Goal: Communication & Community: Answer question/provide support

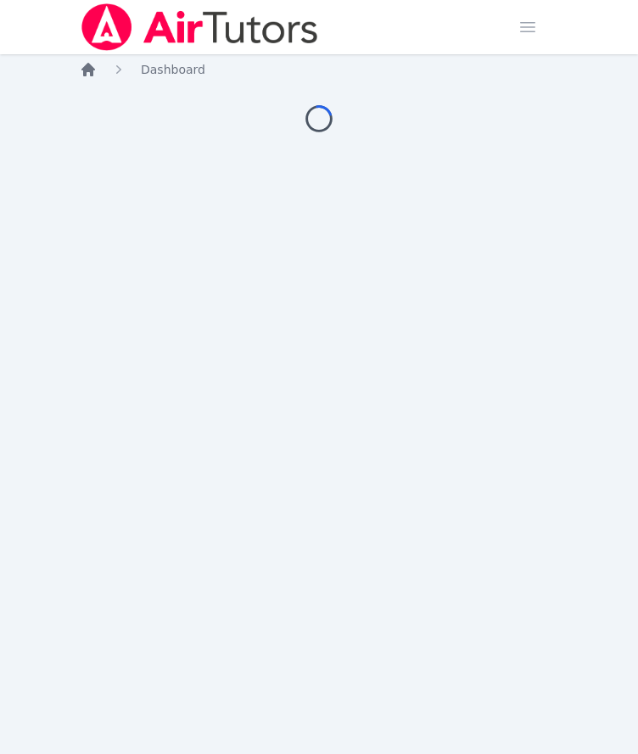
click at [85, 71] on icon "Breadcrumb" at bounding box center [88, 70] width 14 height 14
click at [532, 26] on span "button" at bounding box center [527, 26] width 37 height 37
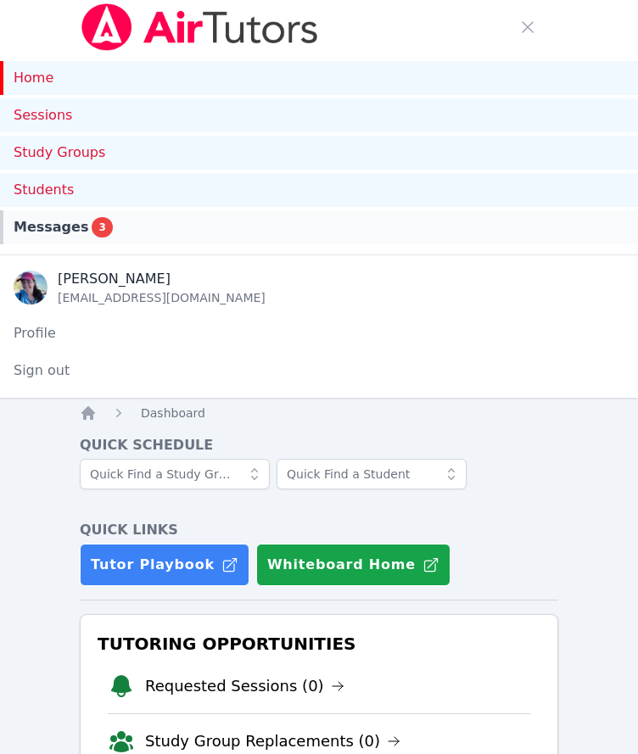
click at [72, 216] on link "Messages 3" at bounding box center [319, 227] width 638 height 34
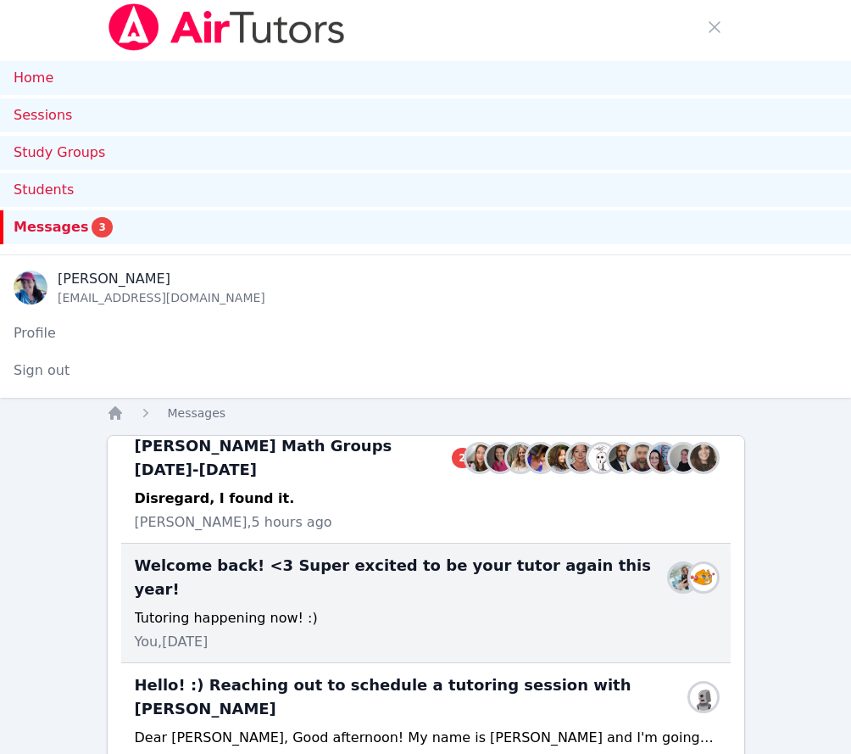
scroll to position [234, 0]
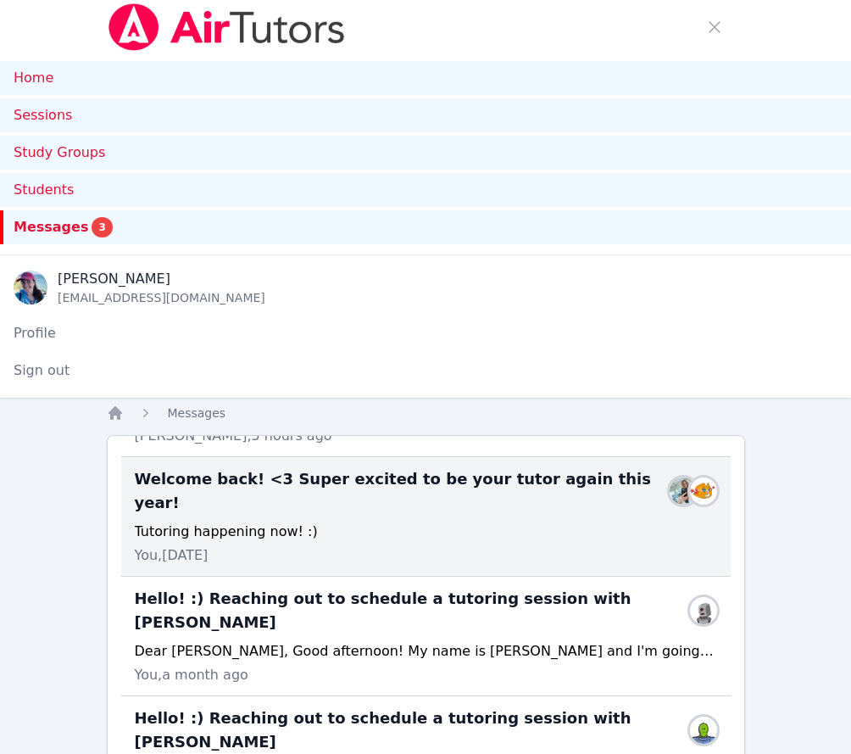
click at [448, 641] on div "Dear Tetiana, Good afternoon! My name is Megan and I'm going to be Svitlana's t…" at bounding box center [426, 651] width 582 height 20
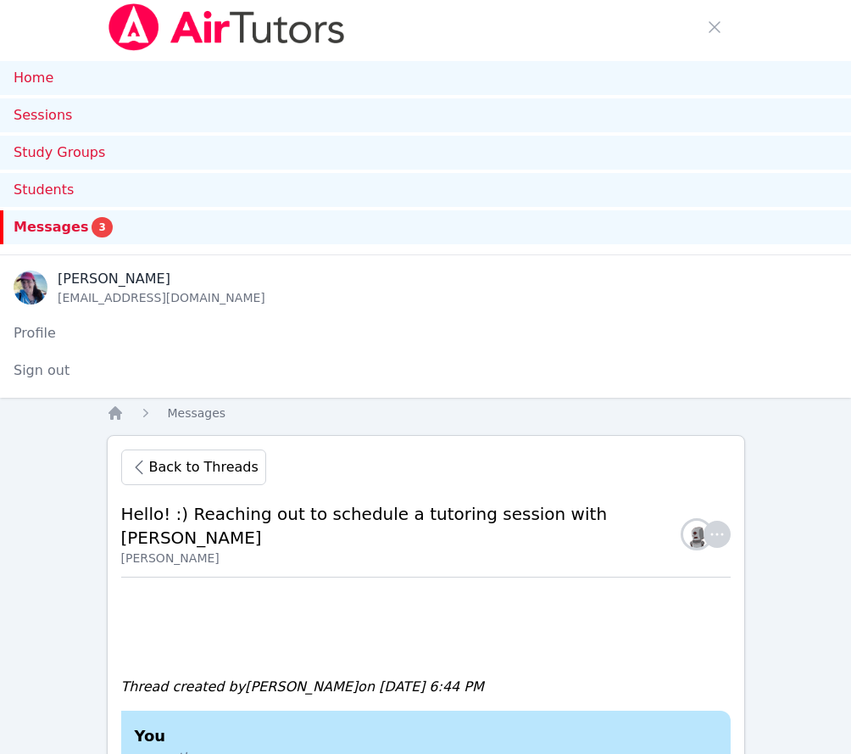
scroll to position [358, 0]
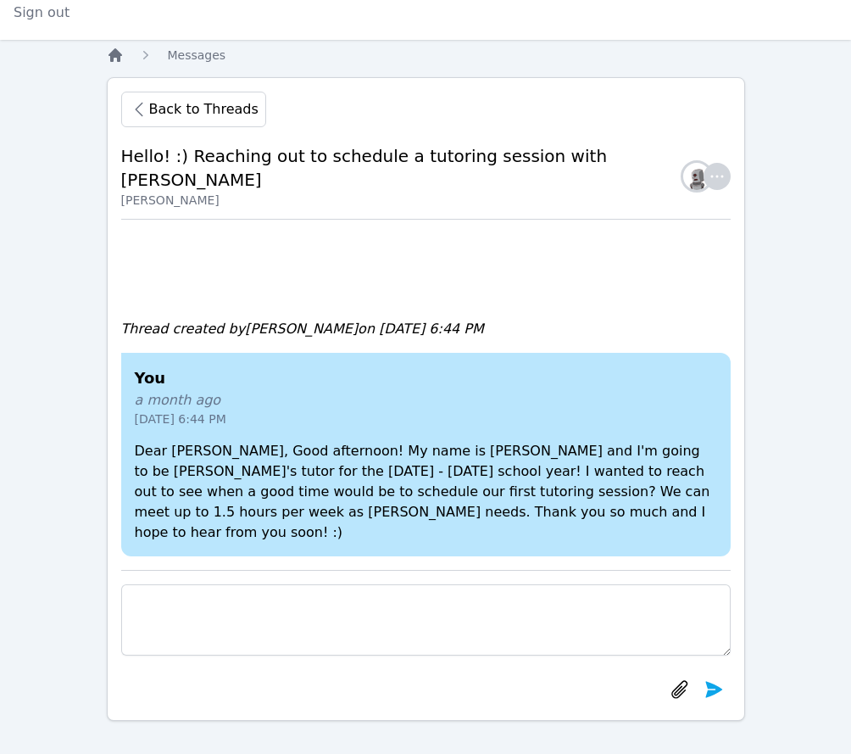
click at [119, 47] on icon "Breadcrumb" at bounding box center [115, 55] width 17 height 17
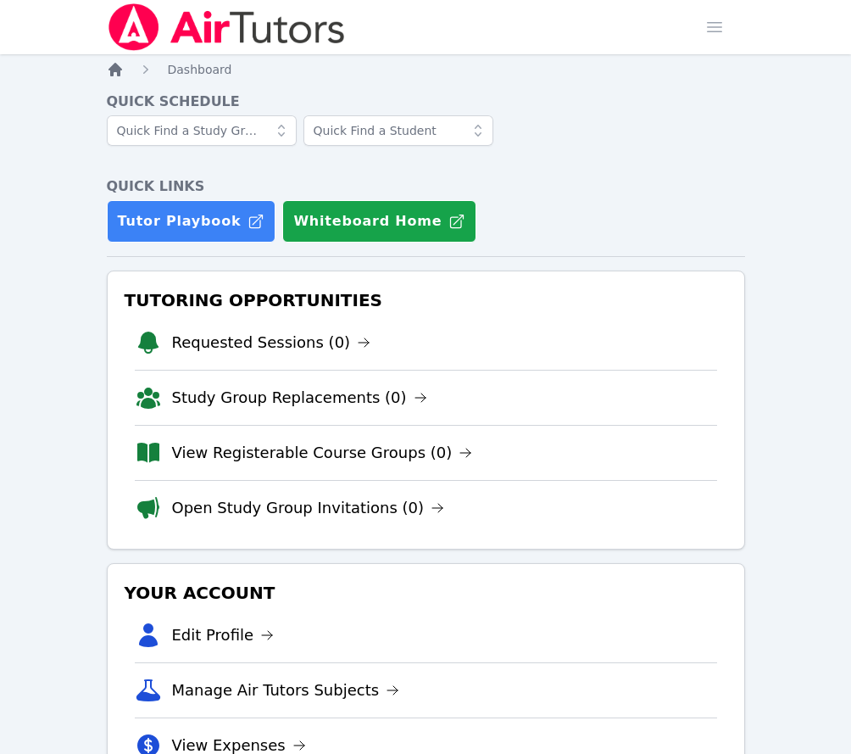
click at [121, 70] on icon "Breadcrumb" at bounding box center [115, 69] width 17 height 17
click at [122, 69] on icon "Breadcrumb" at bounding box center [115, 69] width 17 height 17
click at [175, 64] on span "Dashboard" at bounding box center [200, 70] width 64 height 14
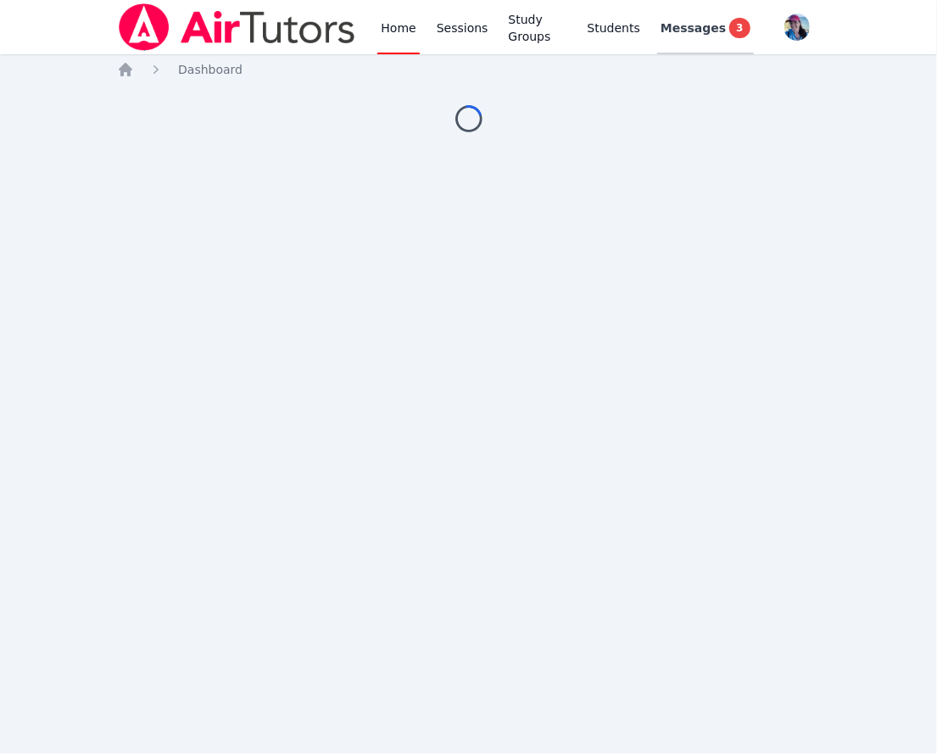
click at [712, 22] on span "Messages" at bounding box center [692, 28] width 65 height 17
click at [704, 41] on link "Messages 3" at bounding box center [705, 27] width 97 height 54
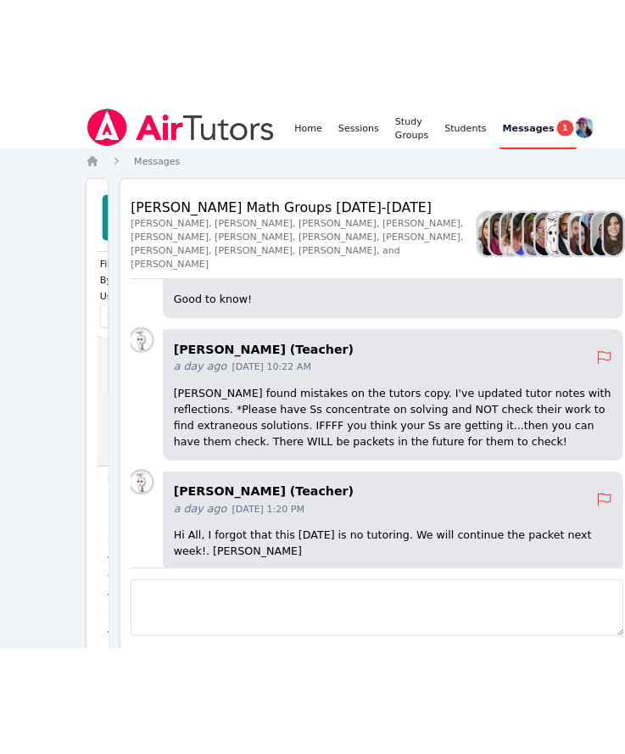
scroll to position [-348, 0]
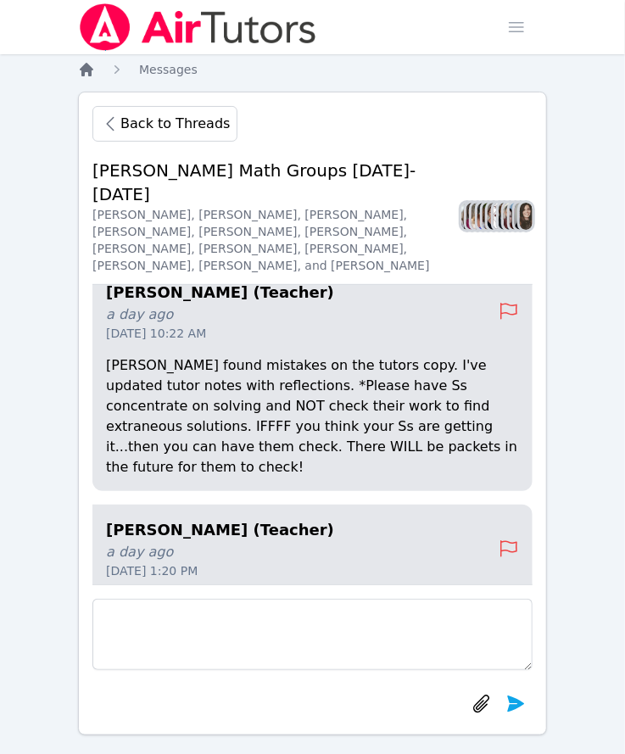
click at [81, 62] on icon "Breadcrumb" at bounding box center [86, 69] width 17 height 17
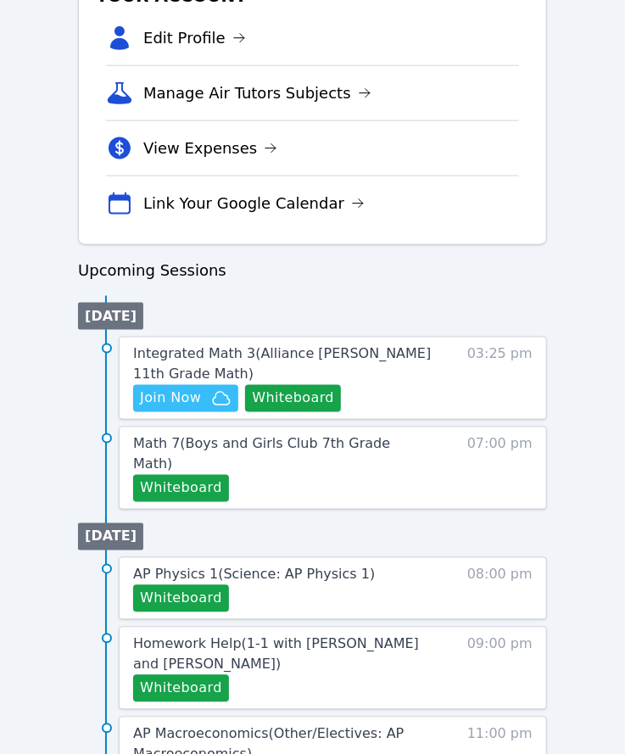
scroll to position [703, 0]
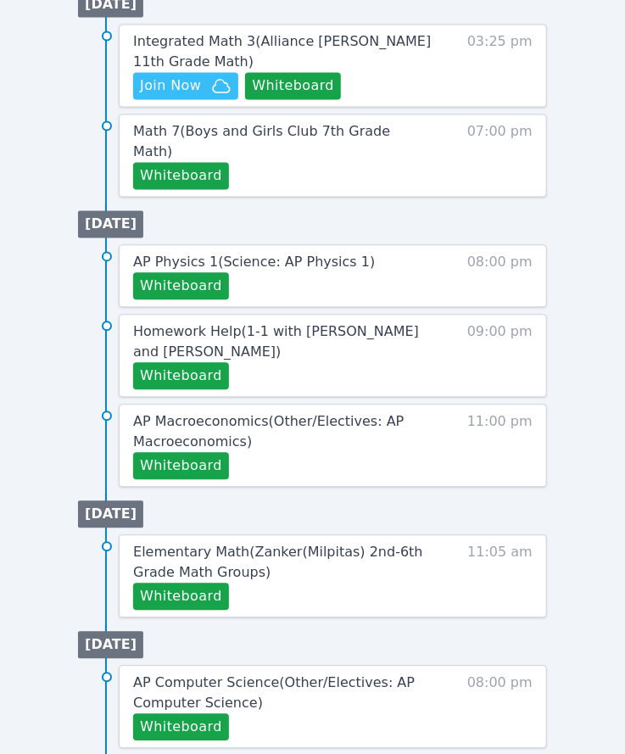
scroll to position [943, 0]
